Goal: Task Accomplishment & Management: Complete application form

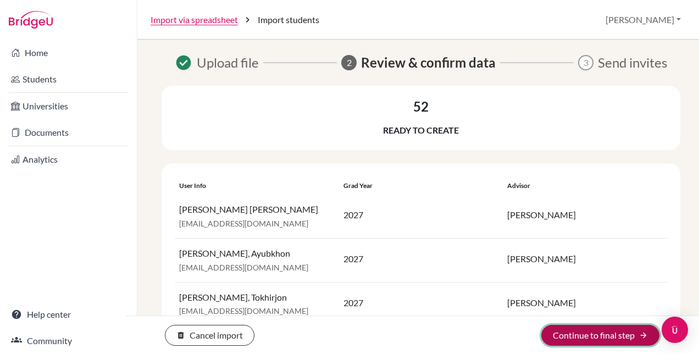
click at [622, 337] on button "Continue to final step arrow_forward" at bounding box center [600, 335] width 118 height 21
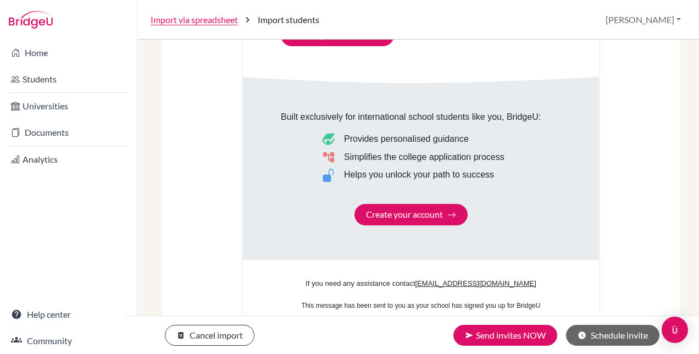
scroll to position [729, 0]
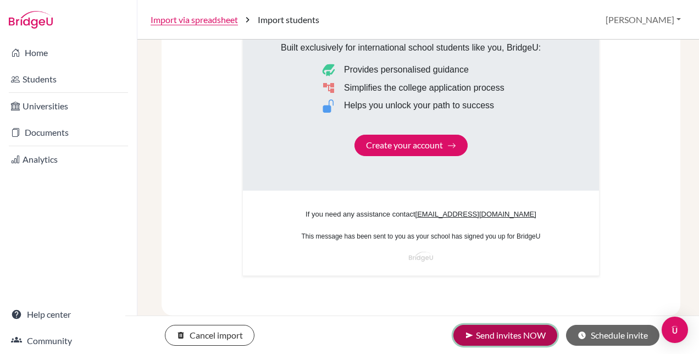
click at [511, 335] on button "send Send invites NOW" at bounding box center [505, 335] width 104 height 21
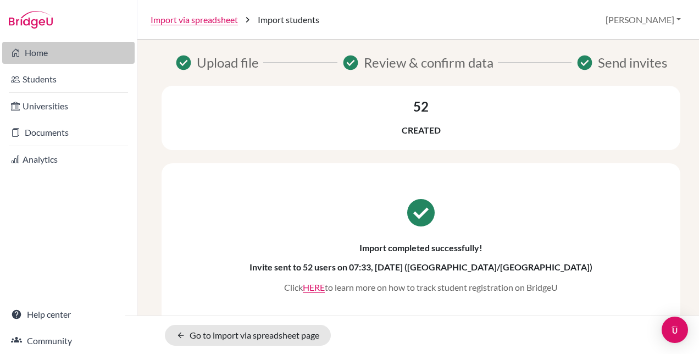
click at [42, 52] on link "Home" at bounding box center [68, 53] width 132 height 22
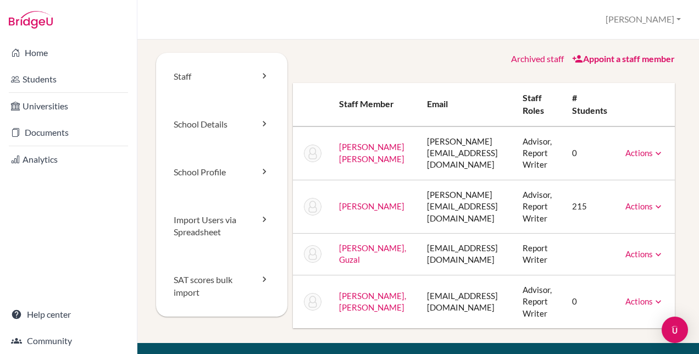
scroll to position [55, 0]
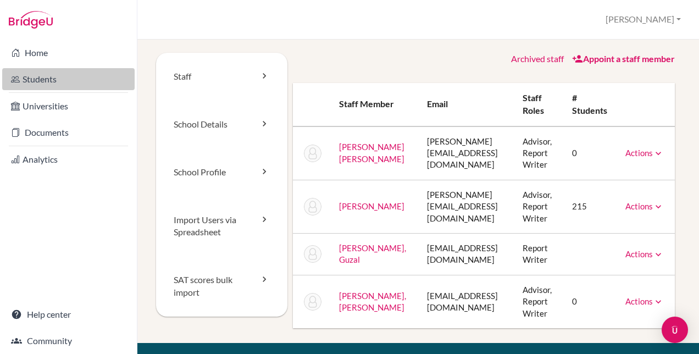
click at [43, 73] on link "Students" at bounding box center [68, 79] width 132 height 22
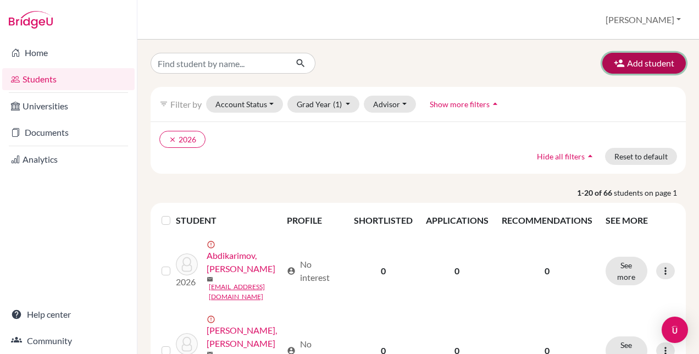
click at [628, 62] on button "Add student" at bounding box center [644, 63] width 84 height 21
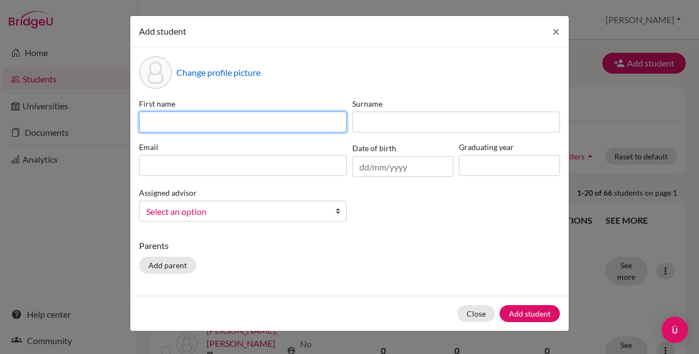
click at [199, 124] on input at bounding box center [243, 122] width 208 height 21
paste input "Aishena Ashley Pooley"
drag, startPoint x: 249, startPoint y: 124, endPoint x: 177, endPoint y: 125, distance: 72.0
click at [177, 125] on input "Aishena Ashley Pooley" at bounding box center [243, 122] width 208 height 21
type input "Aishena"
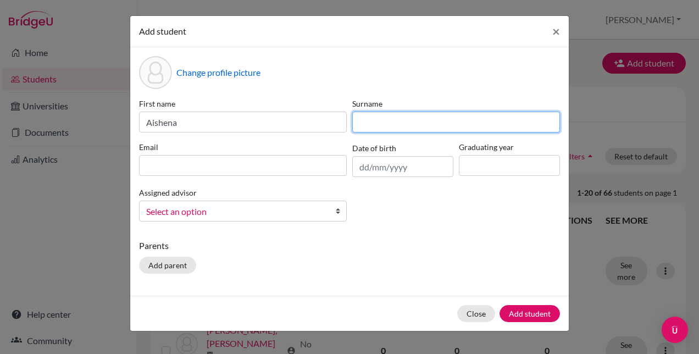
click at [365, 123] on input at bounding box center [456, 122] width 208 height 21
paste input "Ashley Pooley"
drag, startPoint x: 389, startPoint y: 124, endPoint x: 308, endPoint y: 121, distance: 80.8
click at [308, 121] on div "First name Aishena Surname Ashley Pooley Email Date of birth Graduating year As…" at bounding box center [349, 164] width 426 height 132
type input "Pooley"
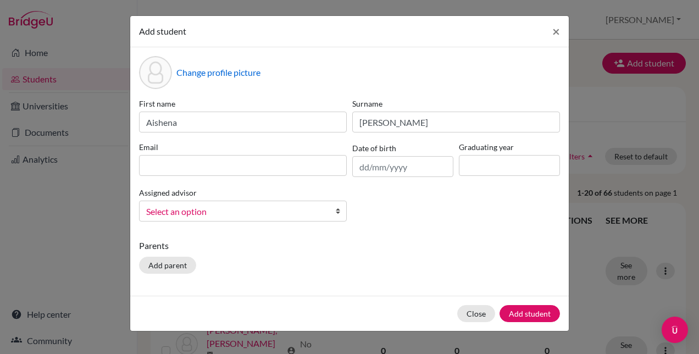
click at [74, 205] on div "Add student × Change profile picture First name Aishena Surname Pooley Email Da…" at bounding box center [349, 177] width 699 height 354
click at [218, 163] on input at bounding box center [243, 165] width 208 height 21
paste input "a_pooley@britishschool.uz"
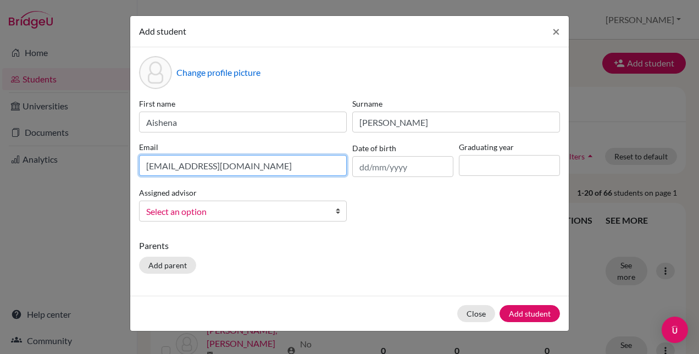
type input "a_pooley@britishschool.uz"
click at [274, 210] on span "Select an option" at bounding box center [235, 211] width 179 height 14
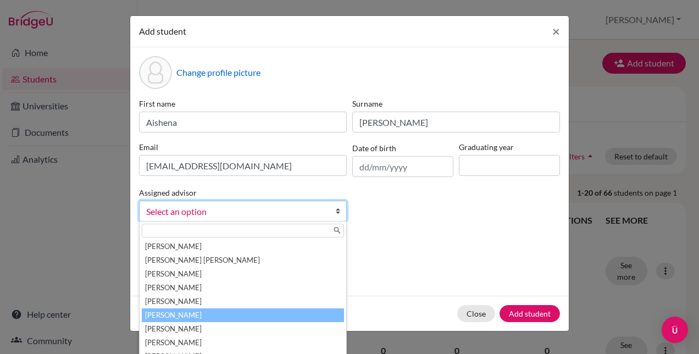
click at [184, 312] on li "[PERSON_NAME]" at bounding box center [243, 315] width 202 height 14
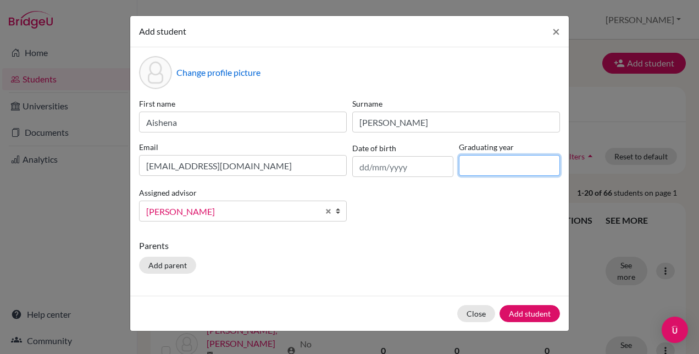
click at [497, 168] on input at bounding box center [509, 165] width 101 height 21
type input "2026"
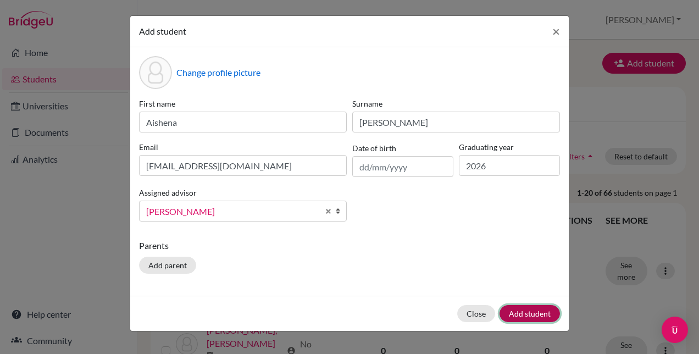
click at [522, 312] on button "Add student" at bounding box center [530, 313] width 60 height 17
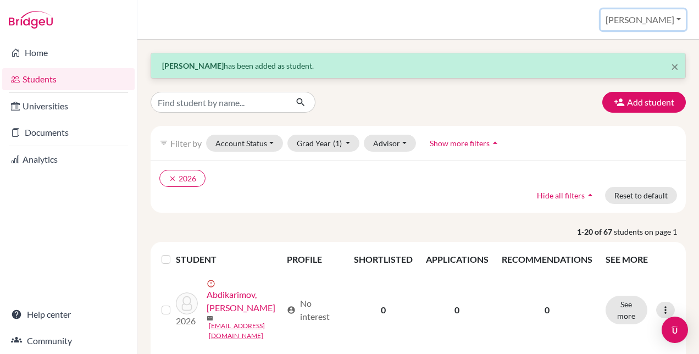
click at [678, 20] on button "[PERSON_NAME]" at bounding box center [643, 19] width 85 height 21
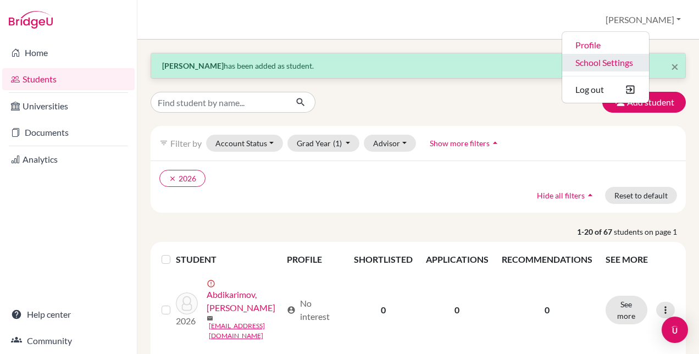
click at [649, 66] on link "School Settings" at bounding box center [605, 63] width 87 height 18
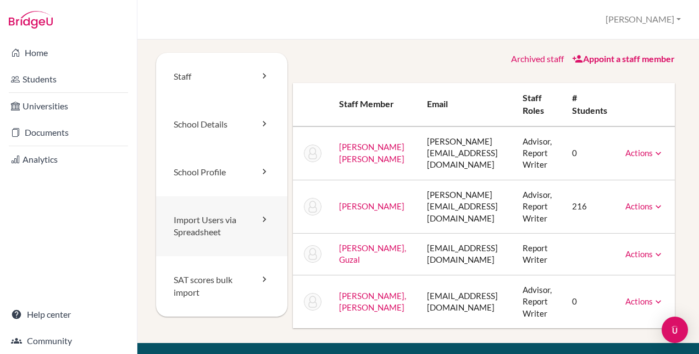
click at [204, 225] on link "Import Users via Spreadsheet" at bounding box center [221, 226] width 131 height 60
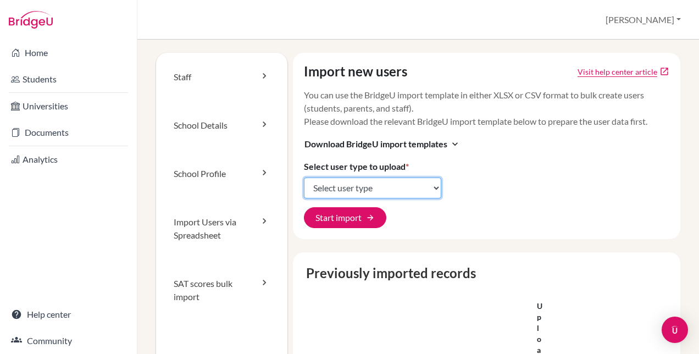
click at [430, 185] on select "Select user type Students Students and parents Parents Advisors Report writers" at bounding box center [372, 188] width 137 height 21
select select "advisors"
click at [304, 178] on select "Select user type Students Students and parents Parents Advisors Report writers" at bounding box center [372, 188] width 137 height 21
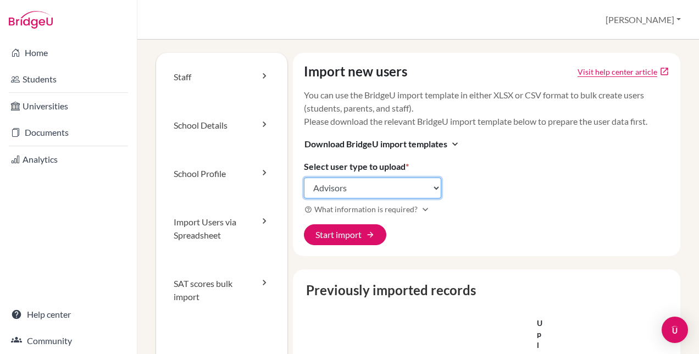
scroll to position [55, 0]
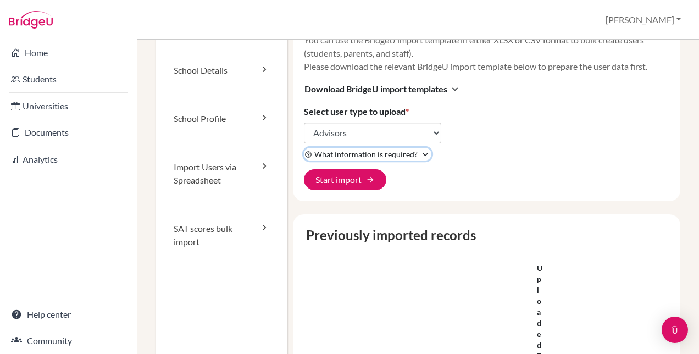
click at [412, 154] on span "What information is required?" at bounding box center [365, 154] width 103 height 12
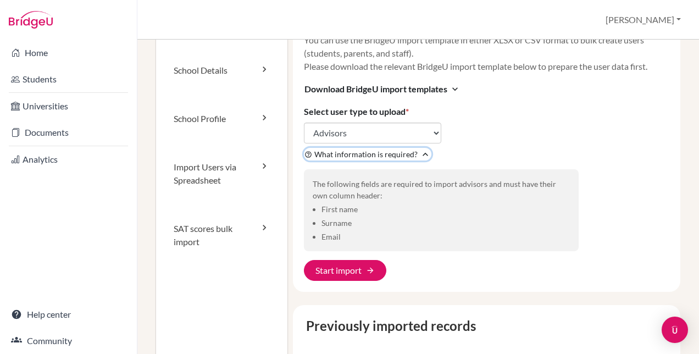
click at [412, 154] on span "What information is required?" at bounding box center [365, 154] width 103 height 12
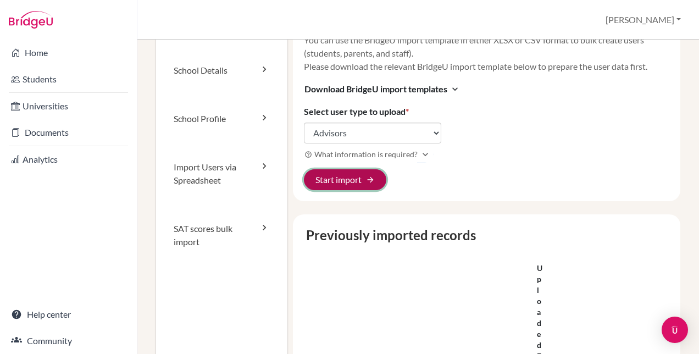
click at [373, 183] on button "Start import arrow_forward" at bounding box center [345, 179] width 82 height 21
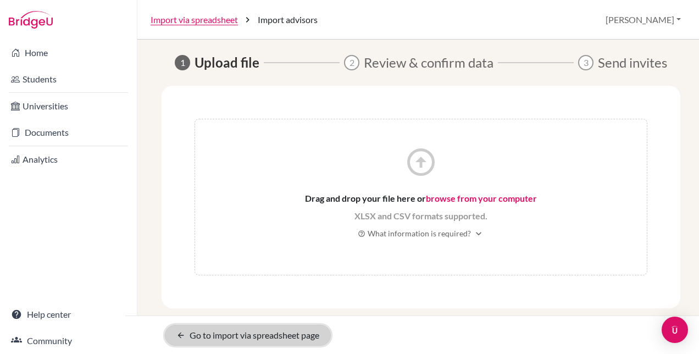
click at [199, 325] on link "arrow_back Go to import via spreadsheet page" at bounding box center [248, 335] width 166 height 21
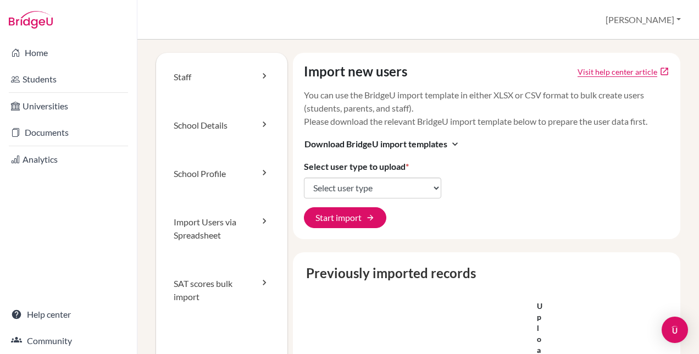
click at [586, 71] on link "Visit help center article" at bounding box center [618, 72] width 80 height 12
click at [457, 141] on icon "expand_more" at bounding box center [455, 143] width 11 height 11
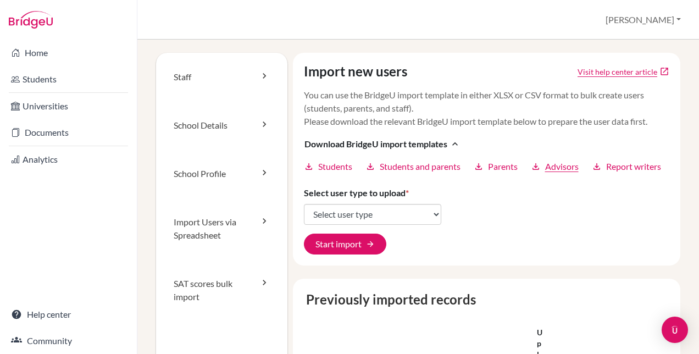
click at [563, 173] on span "Advisors" at bounding box center [562, 166] width 34 height 13
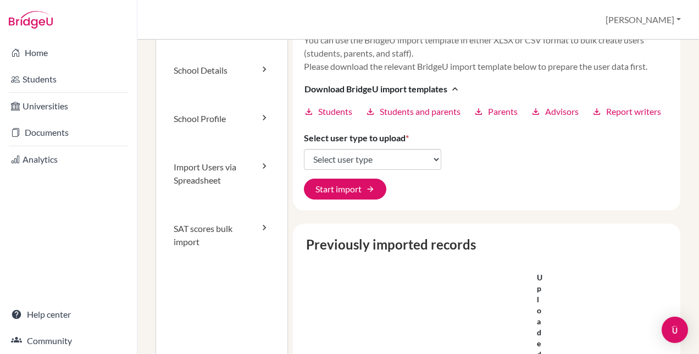
scroll to position [110, 0]
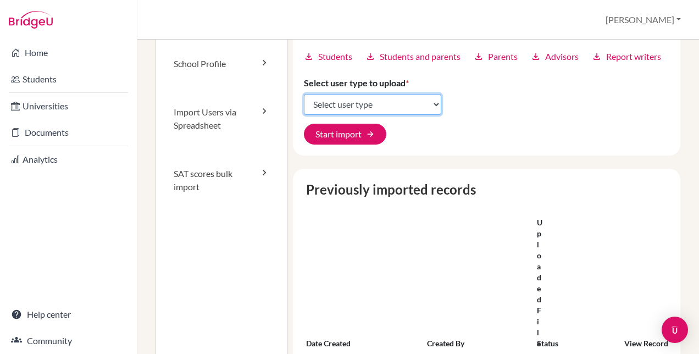
click at [431, 115] on select "Select user type Students Students and parents Parents Advisors Report writers" at bounding box center [372, 104] width 137 height 21
select select "advisors"
click at [304, 107] on select "Select user type Students Students and parents Parents Advisors Report writers" at bounding box center [372, 104] width 137 height 21
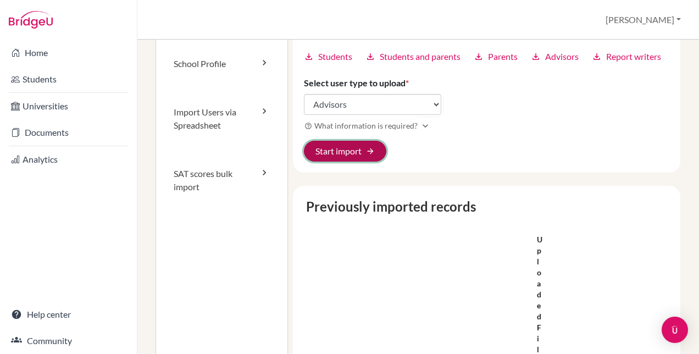
click at [373, 162] on button "Start import arrow_forward" at bounding box center [345, 151] width 82 height 21
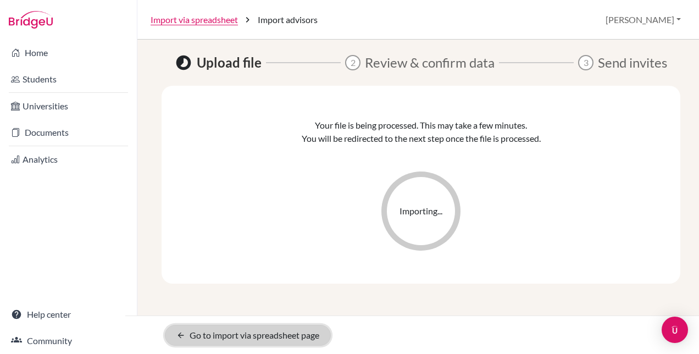
click at [192, 335] on link "arrow_back Go to import via spreadsheet page" at bounding box center [248, 335] width 166 height 21
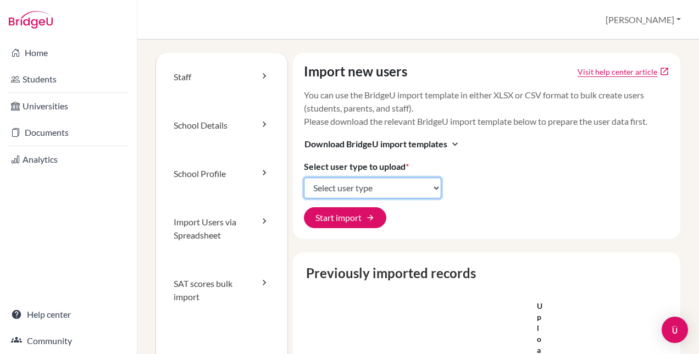
click at [431, 186] on select "Select user type Students Students and parents Parents Advisors Report writers" at bounding box center [372, 188] width 137 height 21
select select "advisors"
click at [304, 178] on select "Select user type Students Students and parents Parents Advisors Report writers" at bounding box center [372, 188] width 137 height 21
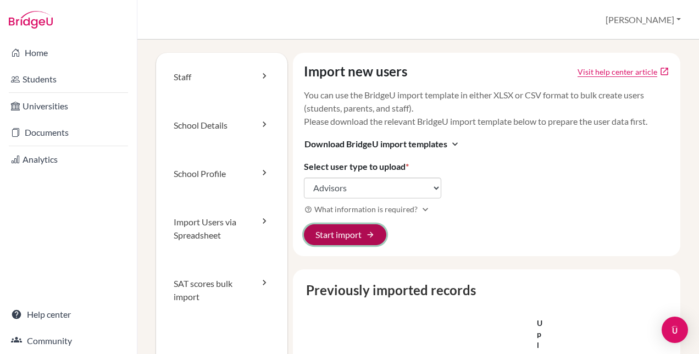
click at [350, 235] on button "Start import arrow_forward" at bounding box center [345, 234] width 82 height 21
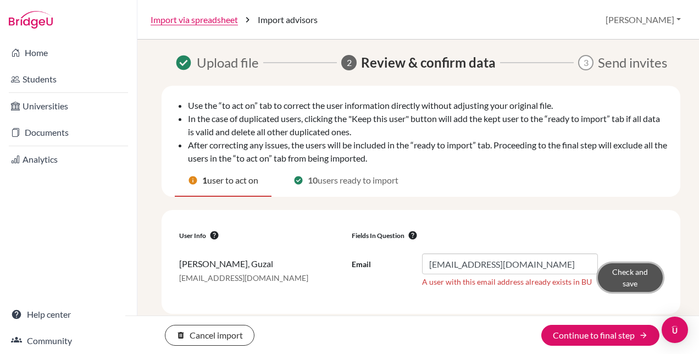
click at [642, 279] on button "Check and save" at bounding box center [630, 277] width 65 height 29
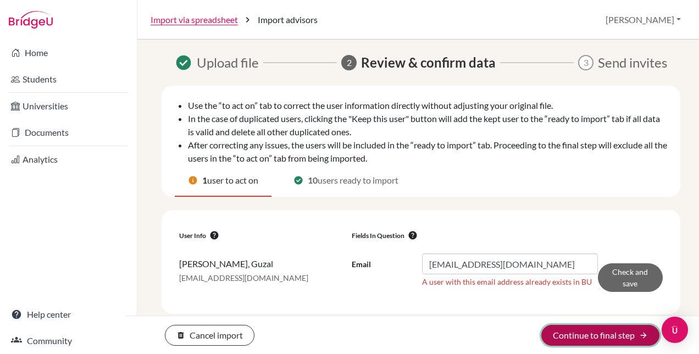
click at [641, 335] on icon "arrow_forward" at bounding box center [643, 335] width 9 height 9
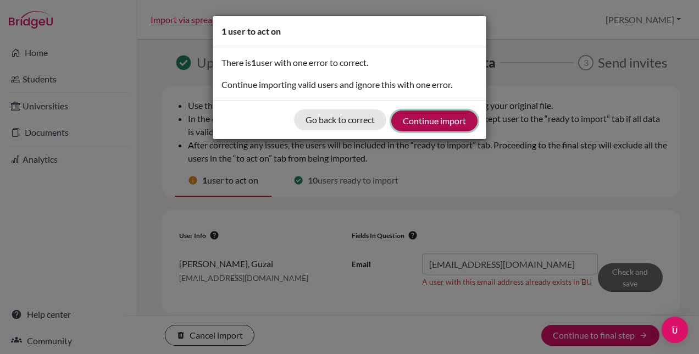
click at [436, 117] on button "Continue import" at bounding box center [434, 120] width 86 height 21
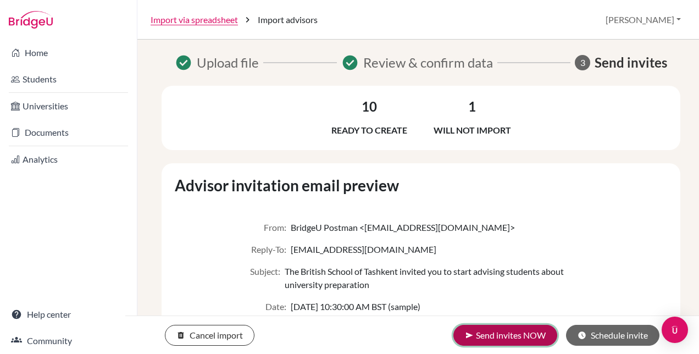
click at [509, 334] on button "send Send invites NOW" at bounding box center [505, 335] width 104 height 21
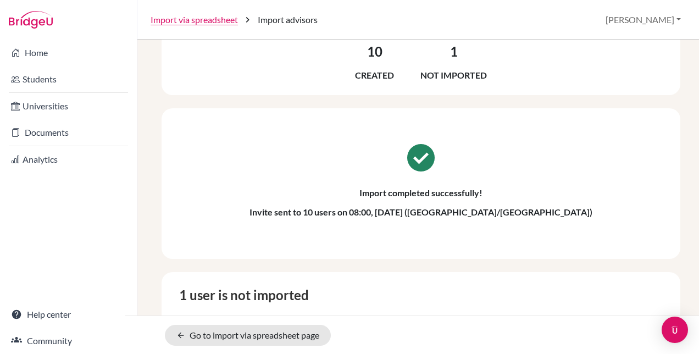
scroll to position [187, 0]
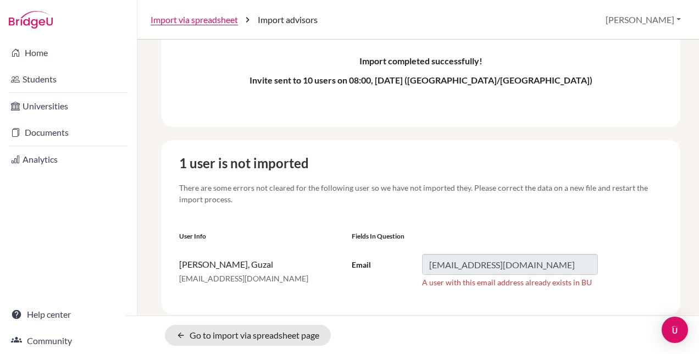
click at [372, 174] on caption "1 user is not imported There are some errors not cleared for the following user…" at bounding box center [421, 183] width 492 height 60
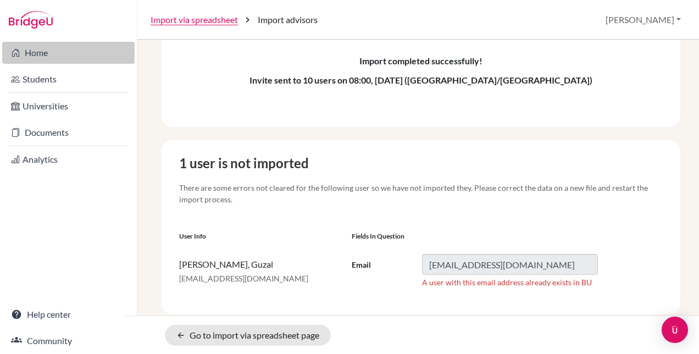
click at [44, 47] on link "Home" at bounding box center [68, 53] width 132 height 22
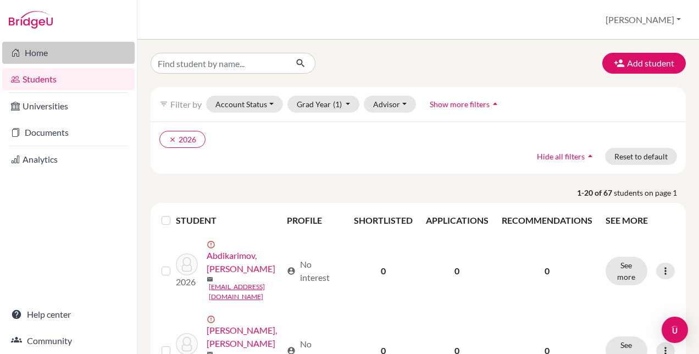
click at [38, 48] on link "Home" at bounding box center [68, 53] width 132 height 22
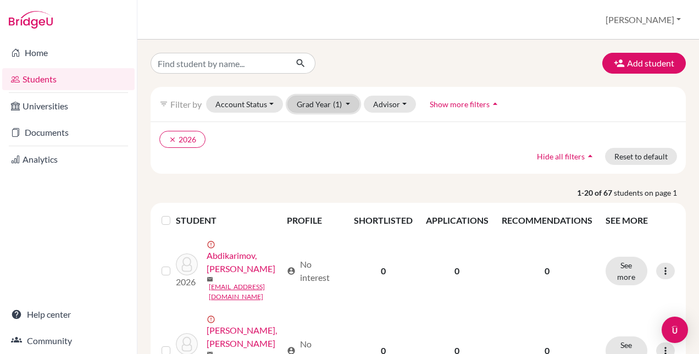
click at [316, 107] on button "Grad Year (1)" at bounding box center [323, 104] width 73 height 17
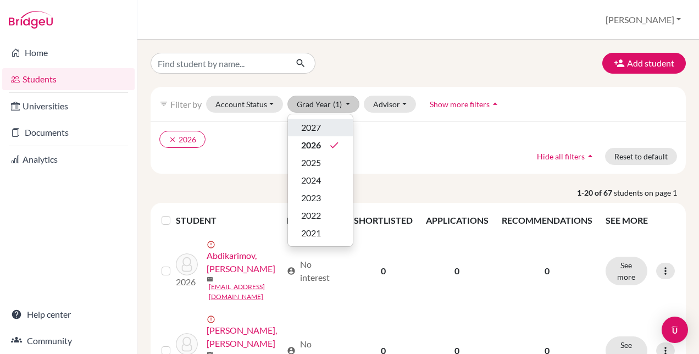
click at [301, 129] on span "2027" at bounding box center [311, 127] width 20 height 13
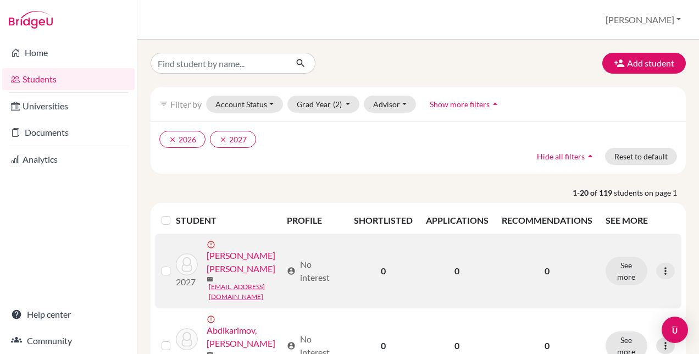
scroll to position [55, 0]
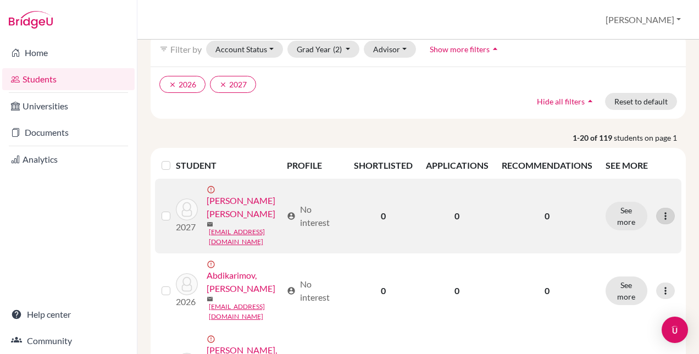
click at [660, 210] on icon at bounding box center [665, 215] width 11 height 11
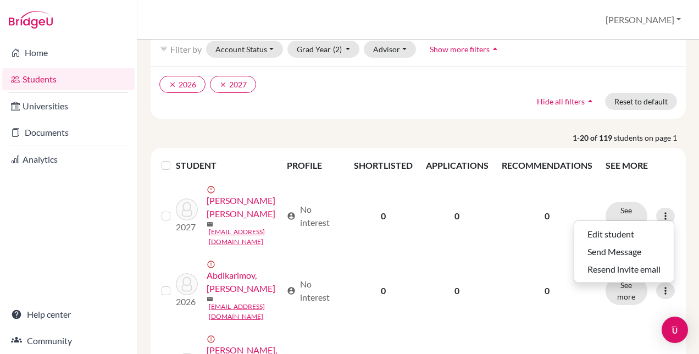
click at [104, 218] on div "Home Students Universities Documents Analytics Help center Community" at bounding box center [68, 197] width 137 height 314
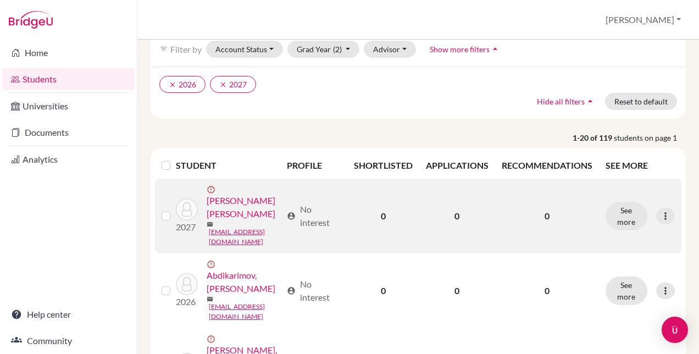
click at [175, 209] on label at bounding box center [175, 209] width 0 height 0
click at [0, 0] on input "checkbox" at bounding box center [0, 0] width 0 height 0
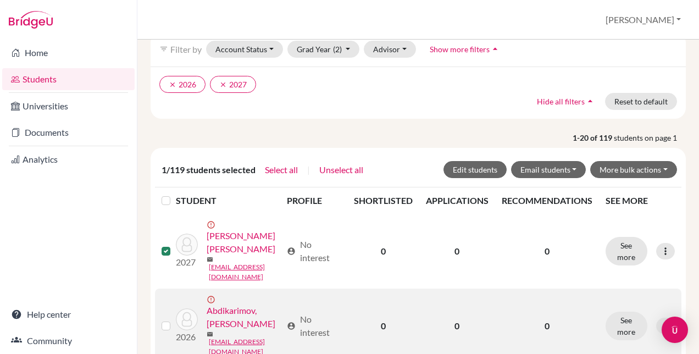
click at [175, 319] on label at bounding box center [175, 319] width 0 height 0
click at [0, 0] on input "checkbox" at bounding box center [0, 0] width 0 height 0
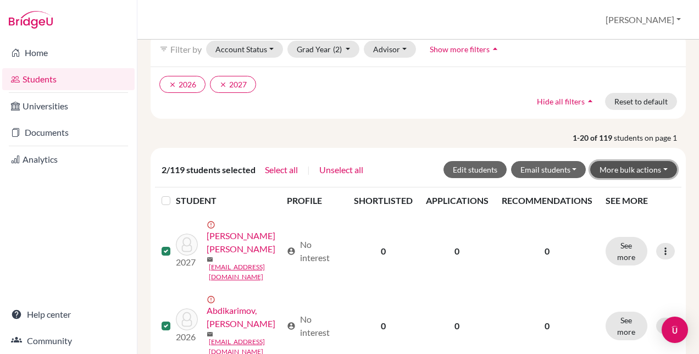
click at [663, 168] on button "More bulk actions" at bounding box center [633, 169] width 87 height 17
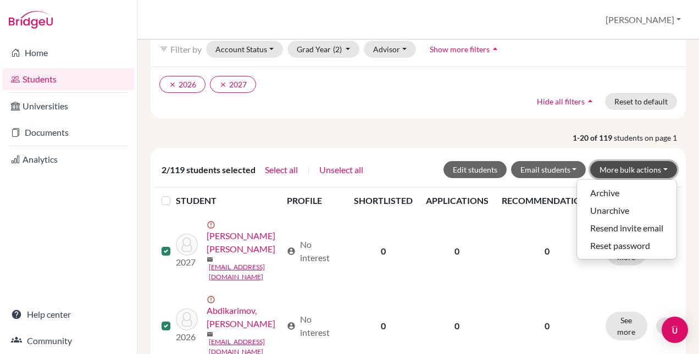
click at [663, 168] on button "More bulk actions" at bounding box center [633, 169] width 87 height 17
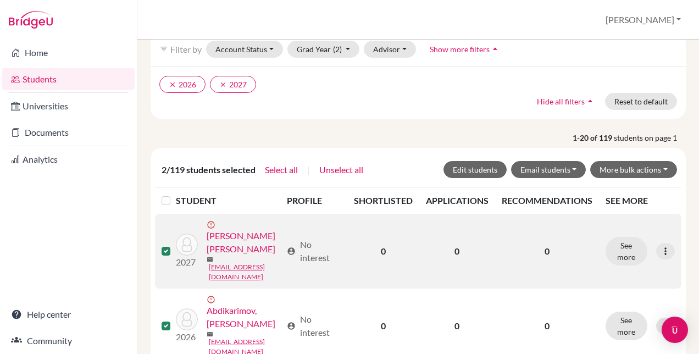
click at [225, 244] on link "[PERSON_NAME] [PERSON_NAME]" at bounding box center [244, 242] width 75 height 26
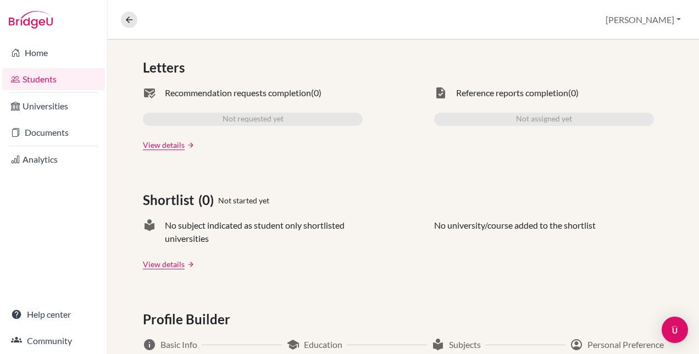
scroll to position [63, 0]
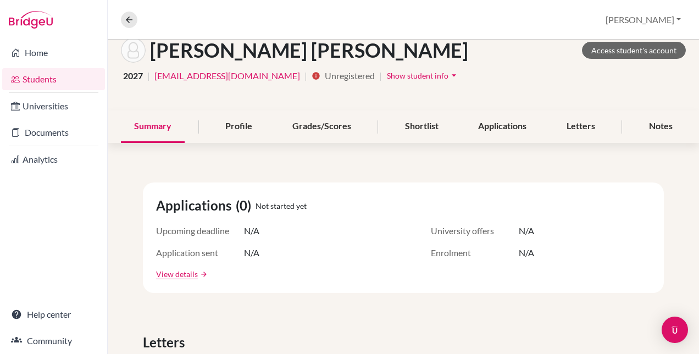
click at [448, 75] on icon "arrow_drop_down" at bounding box center [453, 75] width 11 height 11
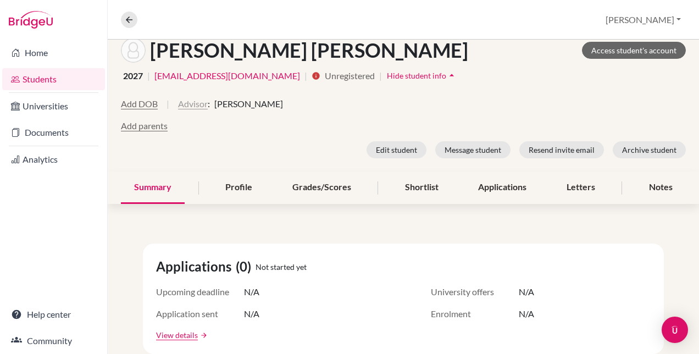
click at [180, 107] on button "Advisor" at bounding box center [193, 103] width 30 height 13
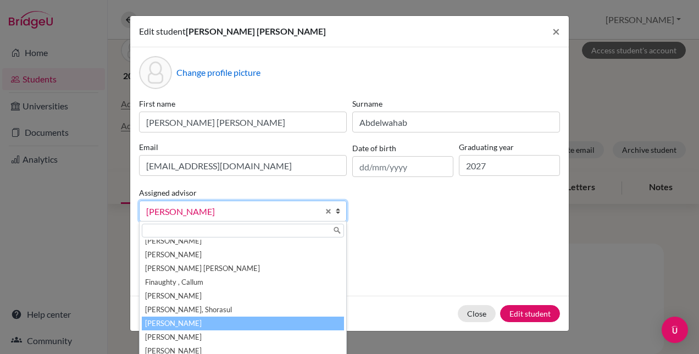
scroll to position [0, 0]
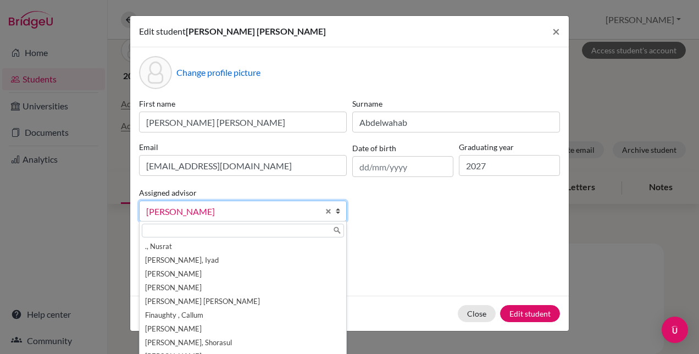
click at [500, 212] on div "First name Jodie Tamer Saad Surname Abdelwahab Email j_abdelwahab@britishschool…" at bounding box center [349, 164] width 426 height 132
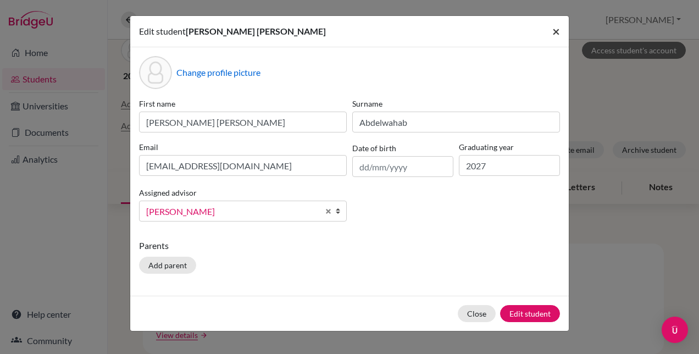
click at [552, 32] on span "×" at bounding box center [556, 31] width 8 height 16
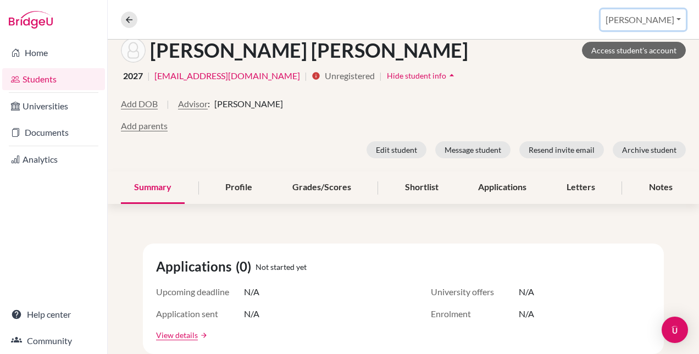
click at [681, 18] on button "[PERSON_NAME]" at bounding box center [643, 19] width 85 height 21
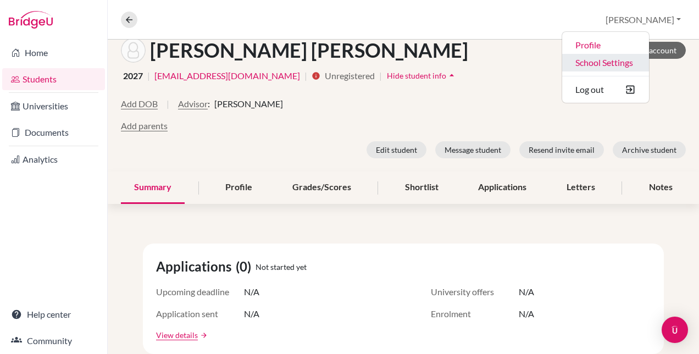
click at [634, 59] on link "School Settings" at bounding box center [605, 63] width 87 height 18
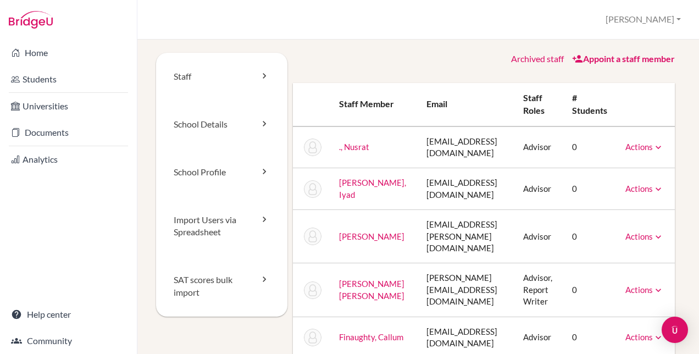
click at [354, 145] on link "., Nusrat" at bounding box center [354, 147] width 30 height 10
click at [664, 144] on icon at bounding box center [658, 147] width 11 height 11
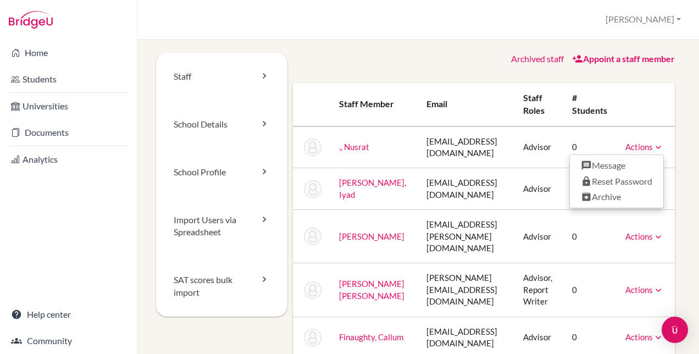
click at [420, 145] on td "nusrat@britishschool.uz" at bounding box center [466, 147] width 97 height 42
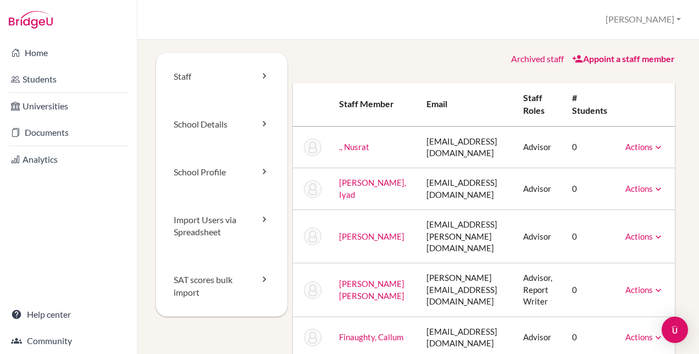
click at [349, 144] on link "., Nusrat" at bounding box center [354, 147] width 30 height 10
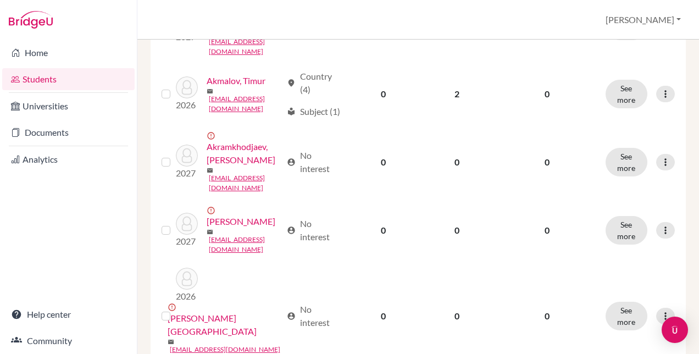
scroll to position [721, 0]
